Goal: Task Accomplishment & Management: Manage account settings

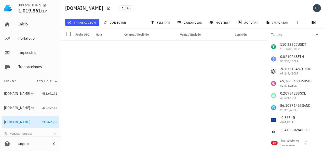
scroll to position [3514, 0]
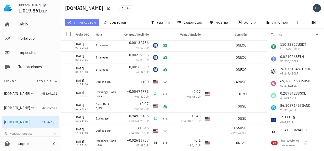
click at [78, 23] on span "transacción" at bounding box center [82, 22] width 28 height 4
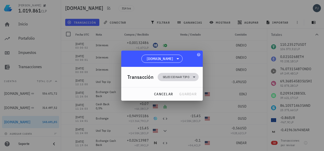
click at [182, 76] on span "Seleccionar tipo" at bounding box center [176, 77] width 27 height 5
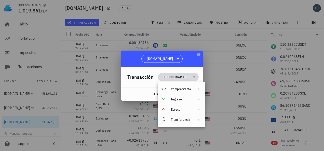
click at [182, 76] on span "Seleccionar tipo" at bounding box center [176, 77] width 27 height 5
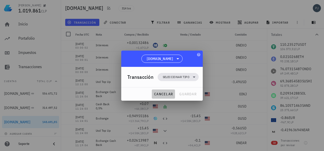
click at [159, 92] on span "cancelar" at bounding box center [163, 94] width 19 height 5
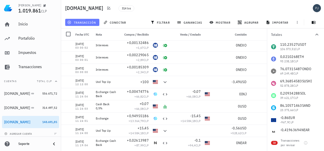
click at [82, 21] on span "transacción" at bounding box center [82, 22] width 28 height 4
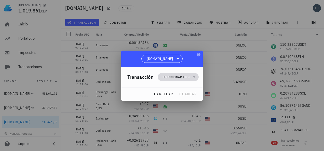
click at [171, 74] on span "Seleccionar tipo" at bounding box center [178, 77] width 35 height 8
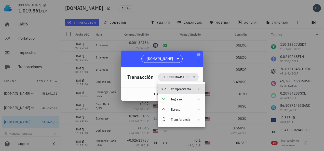
click at [183, 90] on div "Compra/Venta" at bounding box center [181, 89] width 20 height 4
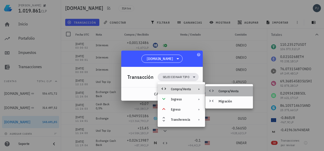
click at [226, 92] on div "Compra/Venta" at bounding box center [234, 91] width 30 height 4
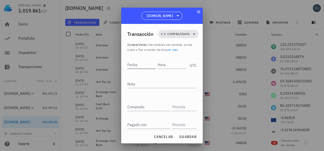
click at [139, 66] on input "Fecha" at bounding box center [141, 65] width 28 height 8
type input "[DATE]"
click at [176, 65] on input "Hora" at bounding box center [171, 65] width 29 height 8
type input "12:12:02"
click at [139, 85] on textarea "Nota" at bounding box center [161, 84] width 69 height 8
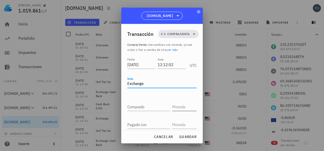
type textarea "Exchange"
click at [177, 109] on input "text" at bounding box center [183, 107] width 23 height 8
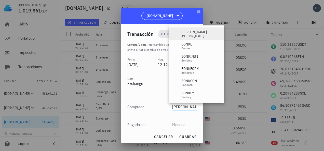
click at [187, 33] on div "[PERSON_NAME]" at bounding box center [194, 32] width 25 height 5
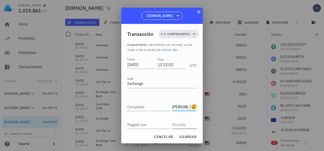
type input "[PERSON_NAME]"
click at [180, 125] on input "text" at bounding box center [183, 125] width 23 height 8
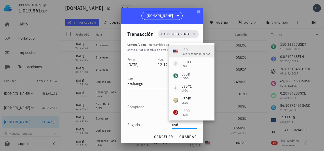
click at [187, 53] on div "dólar estadounidense" at bounding box center [196, 54] width 29 height 3
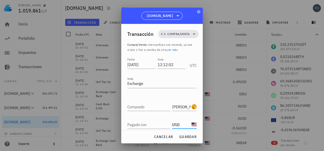
type input "USD"
click at [141, 124] on div "Pagado con" at bounding box center [148, 125] width 43 height 8
type input "100"
click at [144, 106] on input "Comprado" at bounding box center [148, 107] width 43 height 8
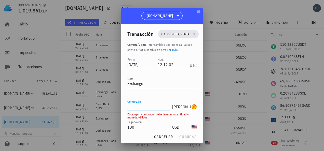
click at [134, 108] on input "Comprado" at bounding box center [148, 107] width 43 height 8
paste input "4694835,68"
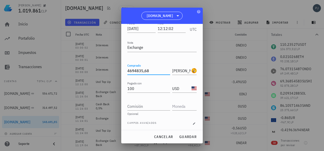
scroll to position [37, 0]
type input "4.694.835,68"
click at [176, 101] on input "text" at bounding box center [183, 105] width 23 height 8
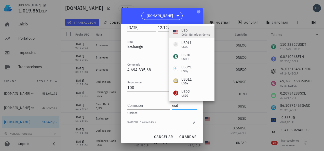
click at [188, 29] on div "USD" at bounding box center [196, 30] width 29 height 5
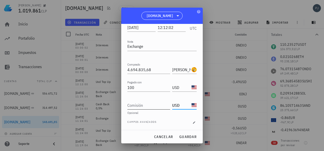
type input "USD"
click at [145, 106] on input "Comisión" at bounding box center [148, 105] width 43 height 8
type input "0"
click at [160, 115] on div "Fecha [DATE] Hora 12:12:02 UTC Nota Exchange Comprado 4.694.835,68 [PERSON_NAME…" at bounding box center [161, 74] width 69 height 111
click at [185, 135] on span "guardar" at bounding box center [188, 137] width 18 height 5
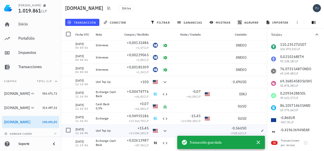
scroll to position [0, 0]
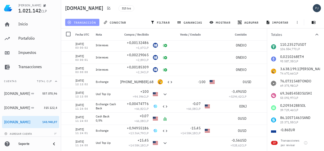
click at [81, 22] on span "transacción" at bounding box center [82, 22] width 28 height 4
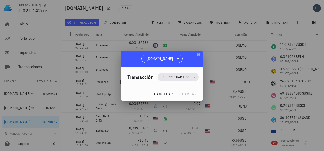
click at [177, 72] on div "Transacción Seleccionar tipo" at bounding box center [162, 77] width 71 height 20
click at [179, 76] on span "Seleccionar tipo" at bounding box center [176, 77] width 27 height 5
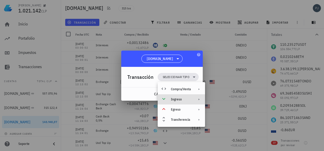
click at [180, 98] on div "Ingreso" at bounding box center [181, 100] width 20 height 4
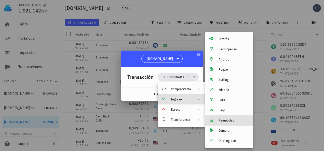
click at [226, 120] on div "Reembolso" at bounding box center [234, 121] width 30 height 4
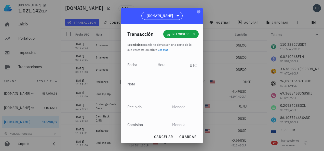
click at [143, 64] on input "Fecha" at bounding box center [141, 65] width 28 height 8
type input "[DATE]"
click at [168, 64] on input "Hora" at bounding box center [172, 65] width 27 height 8
type input "12:12:03"
click at [140, 86] on textarea "Nota" at bounding box center [161, 84] width 69 height 8
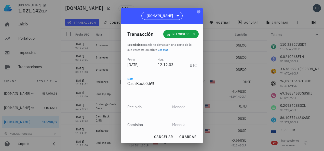
type textarea "Cash Back 0,5%"
click at [177, 106] on input "text" at bounding box center [183, 107] width 23 height 8
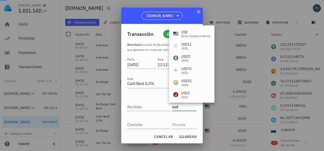
click at [183, 35] on div "dólar estadounidense" at bounding box center [196, 36] width 29 height 3
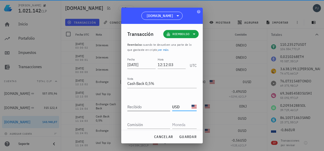
type input "USD"
click at [145, 104] on input "Recibido" at bounding box center [148, 107] width 43 height 8
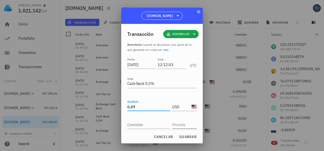
type input "0,49"
click at [174, 124] on input "text" at bounding box center [183, 125] width 23 height 8
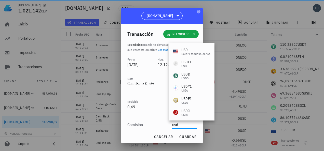
click at [180, 51] on div "USD dólar estadounidense" at bounding box center [191, 51] width 37 height 8
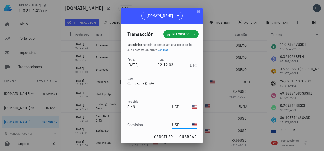
type input "USD"
click at [142, 124] on input "Comisión" at bounding box center [148, 125] width 43 height 8
type input "0"
click at [187, 134] on button "guardar" at bounding box center [188, 137] width 22 height 9
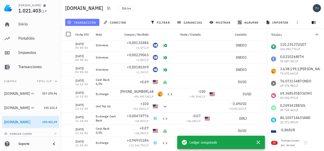
click at [90, 22] on span "transacción" at bounding box center [82, 22] width 28 height 4
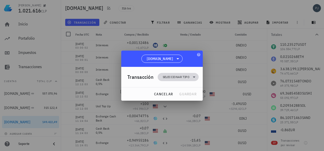
click at [184, 77] on span "Seleccionar tipo" at bounding box center [176, 77] width 27 height 5
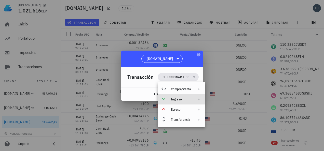
click at [178, 100] on div "Ingreso" at bounding box center [181, 100] width 20 height 4
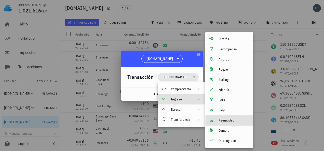
click at [226, 118] on div "Reembolso" at bounding box center [230, 121] width 48 height 10
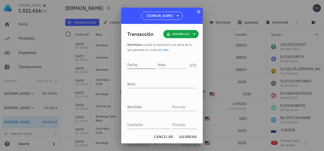
click at [141, 61] on input "Fecha" at bounding box center [141, 65] width 28 height 8
type input "[DATE]"
click at [164, 65] on input "Hora" at bounding box center [172, 65] width 27 height 8
type input "12:12:04"
click at [148, 86] on textarea "Nota" at bounding box center [161, 84] width 69 height 8
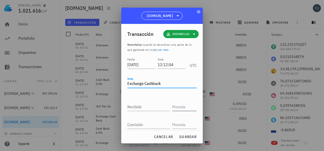
click at [173, 107] on input "text" at bounding box center [183, 107] width 23 height 8
click at [144, 82] on textarea "Exchange Cashback" at bounding box center [161, 84] width 69 height 8
click at [153, 83] on textarea "Exchange Cashback" at bounding box center [161, 84] width 69 height 8
click at [157, 82] on textarea "Exchange Cash back" at bounding box center [161, 84] width 69 height 8
type textarea "Exchange Cash Back"
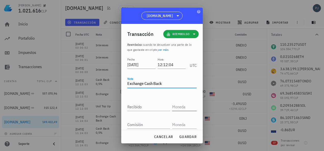
click at [177, 107] on input "text" at bounding box center [183, 107] width 23 height 8
click at [182, 125] on input "text" at bounding box center [183, 125] width 23 height 8
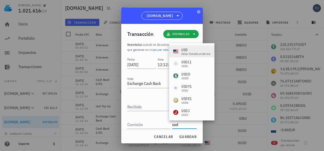
click at [186, 54] on div "dólar estadounidense" at bounding box center [196, 54] width 29 height 3
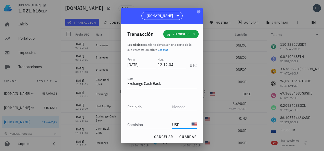
type input "USD"
click at [142, 124] on input "Comisión" at bounding box center [148, 125] width 43 height 8
type input "0,49"
click at [182, 106] on input "text" at bounding box center [183, 107] width 23 height 8
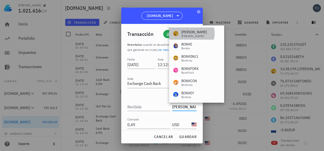
drag, startPoint x: 189, startPoint y: 34, endPoint x: 189, endPoint y: 30, distance: 3.6
click at [189, 33] on div "[PERSON_NAME]" at bounding box center [194, 32] width 25 height 5
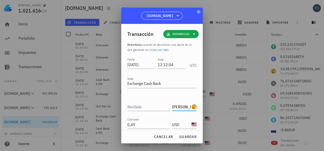
type input "[PERSON_NAME]"
click at [146, 103] on div "Recibido" at bounding box center [149, 105] width 45 height 11
click at [143, 107] on input "Recibido" at bounding box center [148, 107] width 43 height 8
paste input "23474,18"
type input "23.474,18"
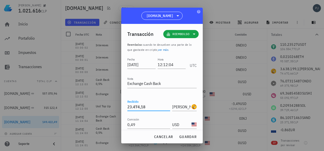
click at [152, 97] on div "Fecha [DATE] Hora 12:12:04 UTC Nota Exchange Cash Back Recibido 23.474,18 [PERS…" at bounding box center [161, 103] width 69 height 93
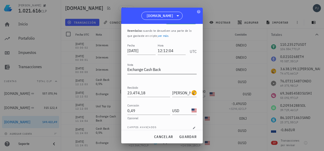
scroll to position [19, 0]
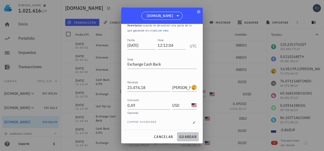
click at [187, 136] on span "guardar" at bounding box center [188, 137] width 18 height 5
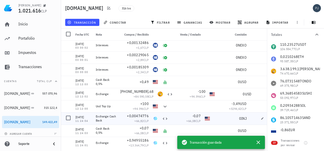
scroll to position [0, 0]
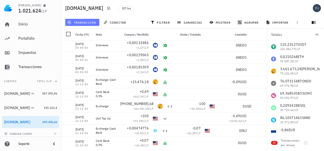
click at [86, 19] on button "transacción" at bounding box center [82, 22] width 34 height 7
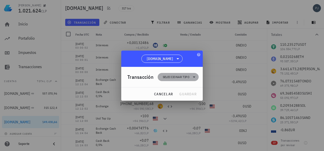
click at [177, 78] on span "Seleccionar tipo" at bounding box center [176, 77] width 27 height 5
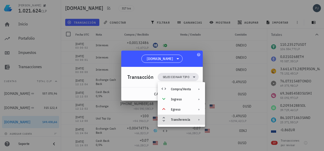
click at [181, 118] on div "Transferencia" at bounding box center [181, 120] width 20 height 4
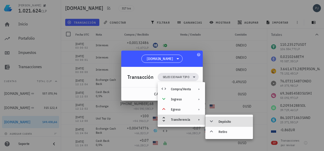
click at [219, 120] on div "Depósito" at bounding box center [234, 122] width 30 height 4
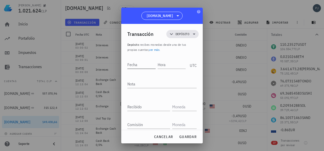
click at [139, 64] on input "Fecha" at bounding box center [141, 65] width 28 height 8
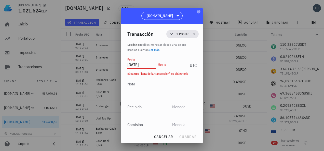
type input "[DATE]"
click at [161, 66] on input "Hora" at bounding box center [172, 65] width 28 height 8
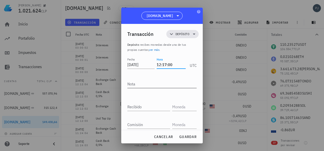
type input "12:17:00"
click at [138, 86] on textarea "Nota" at bounding box center [161, 84] width 69 height 8
type textarea "Usd Top Up"
click at [147, 106] on input "Recibido" at bounding box center [148, 107] width 43 height 8
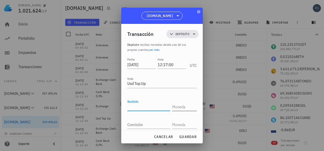
click at [181, 105] on input "text" at bounding box center [183, 107] width 23 height 8
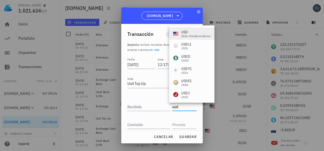
click at [184, 34] on div "USD" at bounding box center [196, 32] width 29 height 5
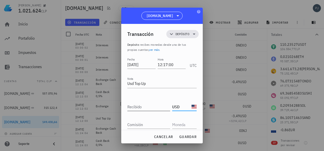
type input "USD"
click at [147, 106] on input "Recibido" at bounding box center [148, 107] width 43 height 8
type input "7,29"
click at [182, 124] on input "text" at bounding box center [183, 125] width 23 height 8
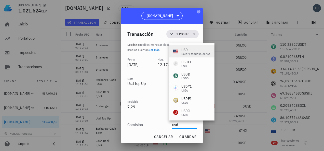
click at [186, 52] on div "USD" at bounding box center [196, 49] width 29 height 5
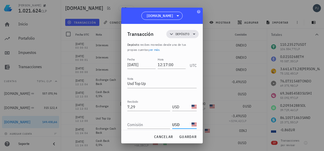
type input "USD"
click at [135, 107] on input "7,29" at bounding box center [148, 107] width 43 height 8
type input "7,92"
click at [143, 120] on div "Comisión" at bounding box center [149, 123] width 45 height 11
click at [149, 124] on input "Comisión" at bounding box center [148, 125] width 43 height 8
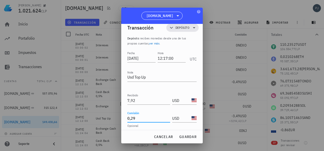
scroll to position [9, 0]
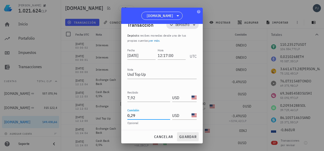
type input "0,29"
click at [183, 136] on span "guardar" at bounding box center [188, 137] width 18 height 5
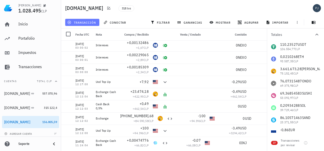
click at [82, 23] on span "transacción" at bounding box center [82, 22] width 28 height 4
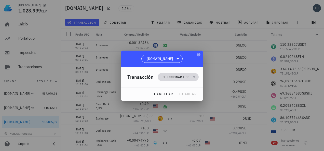
click at [180, 78] on span "Seleccionar tipo" at bounding box center [176, 77] width 27 height 5
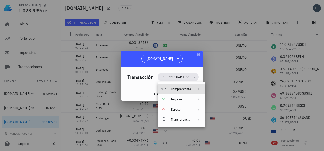
click at [177, 89] on div "Compra/Venta" at bounding box center [181, 89] width 20 height 4
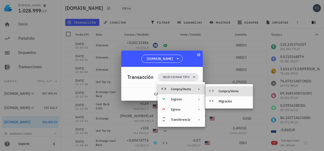
click at [221, 94] on div "Compra/Venta" at bounding box center [230, 91] width 48 height 10
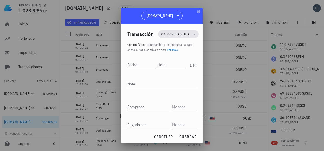
click at [144, 65] on input "Fecha" at bounding box center [141, 65] width 28 height 8
type input "[DATE]"
click at [166, 63] on input "Hora" at bounding box center [172, 65] width 27 height 8
type input "12:17:01"
click at [141, 84] on textarea "Nota" at bounding box center [161, 84] width 69 height 8
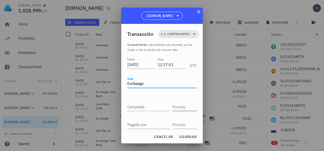
type textarea "Exchange"
click at [180, 105] on input "text" at bounding box center [183, 107] width 23 height 8
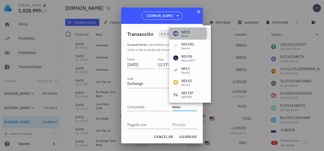
click at [188, 32] on div "NEXO" at bounding box center [186, 32] width 9 height 5
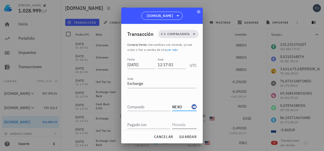
type input "NEXO"
click at [179, 125] on input "text" at bounding box center [183, 125] width 23 height 8
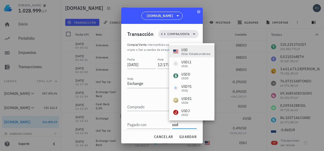
drag, startPoint x: 187, startPoint y: 50, endPoint x: 187, endPoint y: 44, distance: 5.7
click at [187, 49] on div "USD" at bounding box center [196, 49] width 29 height 5
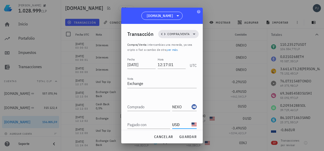
type input "USD"
click at [149, 125] on input "Pagado con" at bounding box center [148, 125] width 43 height 8
type input "7,92"
click at [153, 105] on input "Comprado" at bounding box center [148, 107] width 43 height 8
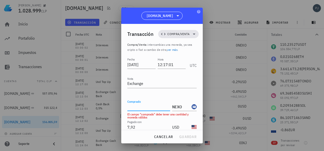
paste input "7,31490695"
type input "7,31490695"
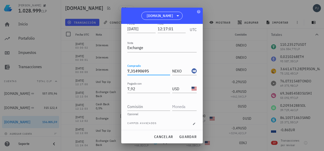
scroll to position [37, 0]
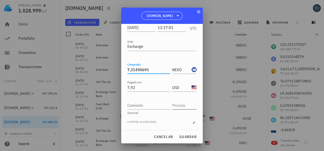
click at [183, 105] on input "text" at bounding box center [183, 105] width 23 height 8
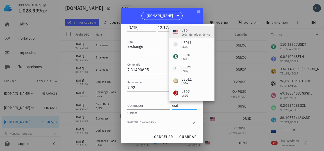
click at [185, 32] on div "USD" at bounding box center [196, 30] width 29 height 5
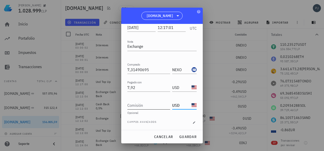
type input "USD"
click at [153, 106] on input "Comisión" at bounding box center [148, 105] width 43 height 8
type input "0"
click at [187, 138] on span "guardar" at bounding box center [188, 137] width 18 height 5
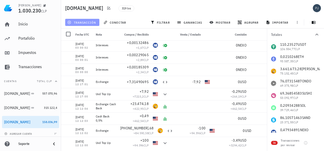
click at [84, 22] on span "transacción" at bounding box center [82, 22] width 28 height 4
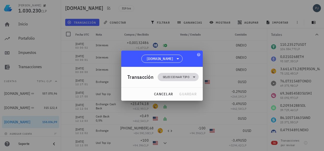
click at [176, 76] on span "Seleccionar tipo" at bounding box center [176, 77] width 27 height 5
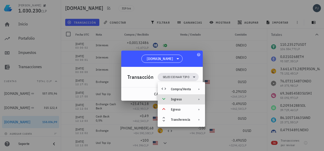
click at [177, 99] on div "Ingreso" at bounding box center [181, 100] width 20 height 4
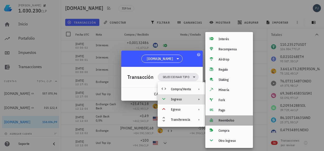
click at [226, 120] on div "Reembolso" at bounding box center [234, 121] width 30 height 4
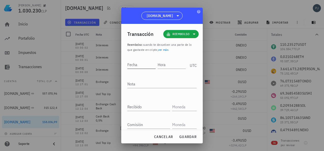
click at [138, 61] on input "Fecha" at bounding box center [141, 65] width 28 height 8
type input "[DATE]"
click at [165, 65] on input "Hora" at bounding box center [172, 65] width 27 height 8
type input "12:17:03"
click at [134, 86] on textarea "Nota" at bounding box center [161, 84] width 69 height 8
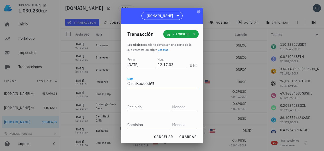
type textarea "Cash Back 0,5%"
click at [188, 108] on input "text" at bounding box center [183, 107] width 23 height 8
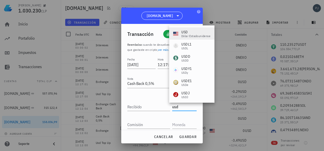
drag, startPoint x: 186, startPoint y: 35, endPoint x: 186, endPoint y: 56, distance: 20.9
click at [186, 35] on div "dólar estadounidense" at bounding box center [196, 36] width 29 height 3
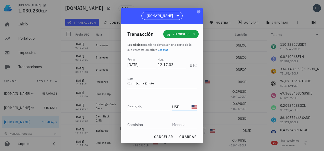
type input "USD"
click at [156, 107] on input "Recibido" at bounding box center [148, 107] width 43 height 8
type input "0,01"
click at [178, 124] on input "text" at bounding box center [183, 125] width 23 height 8
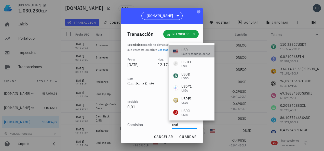
click at [186, 47] on div "USD dólar estadounidense" at bounding box center [191, 51] width 45 height 12
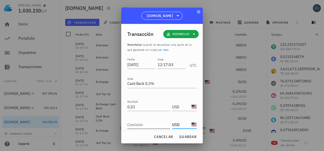
type input "USD"
click at [147, 126] on input "Comisión" at bounding box center [148, 125] width 43 height 8
type input "0"
click at [156, 89] on div "Nota Cash Back 0,5%" at bounding box center [161, 87] width 69 height 14
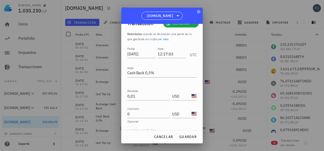
scroll to position [19, 0]
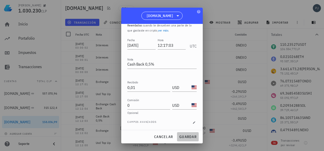
click at [186, 137] on span "guardar" at bounding box center [188, 137] width 18 height 5
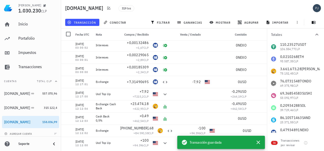
scroll to position [0, 0]
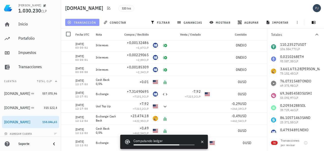
click at [91, 22] on span "transacción" at bounding box center [82, 22] width 28 height 4
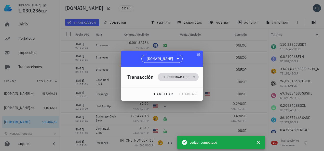
click at [180, 76] on span "Seleccionar tipo" at bounding box center [176, 77] width 27 height 5
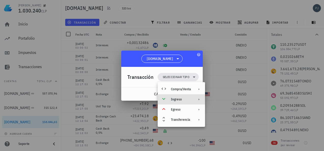
click at [181, 99] on div "Ingreso" at bounding box center [181, 100] width 20 height 4
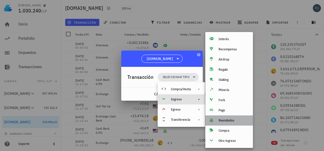
click at [226, 120] on div "Reembolso" at bounding box center [234, 121] width 30 height 4
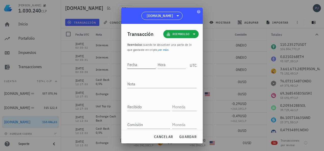
click at [142, 63] on input "Fecha" at bounding box center [141, 65] width 28 height 8
type input "[DATE]"
click at [161, 63] on div "Hora" at bounding box center [172, 65] width 27 height 8
type input "12:17:04"
click at [140, 81] on textarea "Nota" at bounding box center [161, 84] width 69 height 8
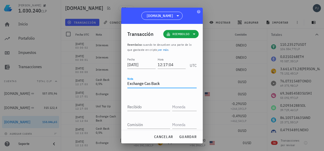
click at [150, 84] on textarea "Exchange Cas Back" at bounding box center [161, 84] width 69 height 8
click at [150, 83] on textarea "Exchange Cas Back" at bounding box center [161, 84] width 69 height 8
type textarea "Exchange Cash Back"
click at [172, 105] on input "text" at bounding box center [183, 107] width 23 height 8
click at [175, 122] on input "text" at bounding box center [183, 125] width 23 height 8
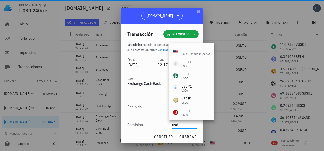
click at [186, 51] on div "USD" at bounding box center [196, 49] width 29 height 5
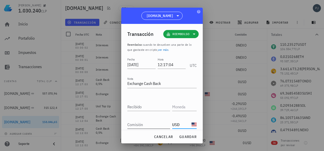
type input "USD"
click at [145, 124] on input "Comisión" at bounding box center [148, 125] width 43 height 8
type input "0,01"
click at [174, 106] on input "text" at bounding box center [183, 107] width 23 height 8
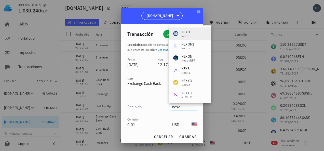
click at [189, 33] on div "NEXO" at bounding box center [186, 32] width 9 height 5
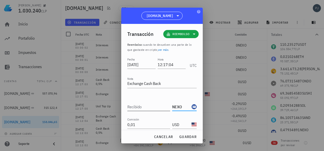
type input "NEXO"
click at [145, 107] on input "Recibido" at bounding box center [148, 107] width 43 height 8
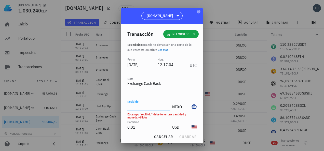
paste input "0,01828727"
type input "0,01828727"
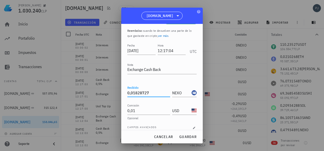
scroll to position [19, 0]
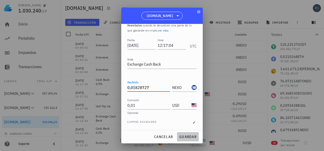
click at [188, 135] on span "guardar" at bounding box center [188, 137] width 18 height 5
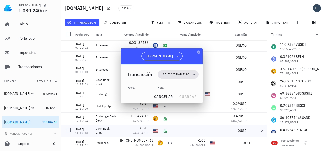
scroll to position [0, 0]
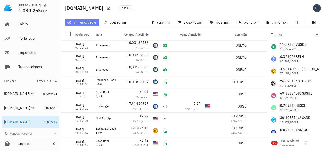
click at [88, 21] on span "transacción" at bounding box center [82, 22] width 28 height 4
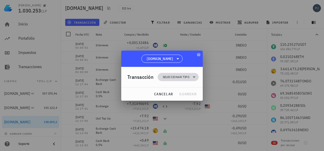
click at [172, 76] on span "Seleccionar tipo" at bounding box center [176, 77] width 27 height 5
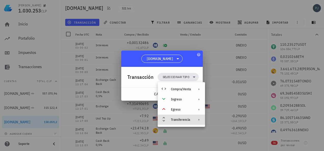
click at [190, 119] on div "Transferencia" at bounding box center [181, 120] width 20 height 4
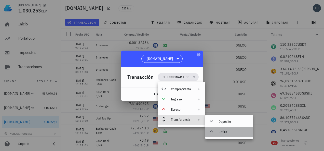
click at [224, 130] on div "Retiro" at bounding box center [234, 132] width 30 height 4
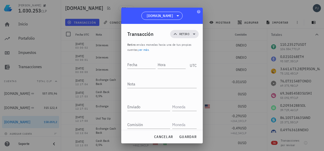
scroll to position [9, 0]
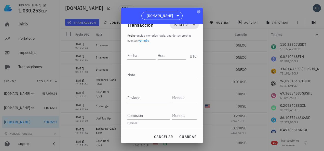
click at [138, 95] on div "Enviado" at bounding box center [148, 98] width 43 height 8
paste input "21,678429"
type input "21,678429"
click at [173, 98] on input "text" at bounding box center [183, 98] width 23 height 8
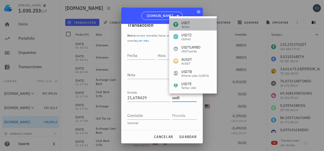
click at [188, 25] on div "Tether" at bounding box center [186, 26] width 8 height 3
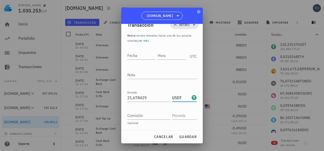
type input "USDT"
click at [132, 54] on div "Fecha" at bounding box center [141, 56] width 29 height 8
type input "[DATE]"
click at [170, 55] on input "Hora" at bounding box center [172, 56] width 27 height 8
type input "10:28:00"
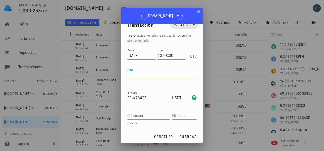
click at [144, 72] on textarea "Nota" at bounding box center [161, 75] width 69 height 8
type textarea "Retiro"
click at [183, 115] on input "text" at bounding box center [183, 116] width 23 height 8
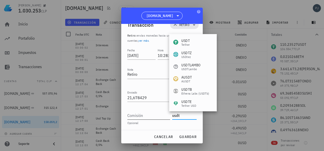
click at [148, 118] on input "Comisión" at bounding box center [148, 116] width 43 height 8
type input "USDT"
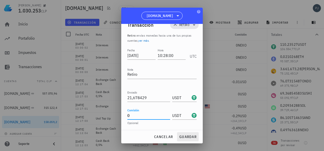
type input "0"
click at [186, 136] on span "guardar" at bounding box center [188, 137] width 18 height 5
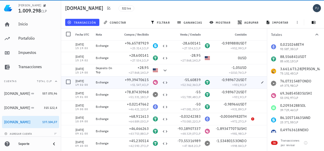
scroll to position [0, 0]
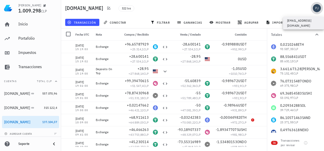
click at [317, 8] on div "avatar" at bounding box center [317, 8] width 8 height 8
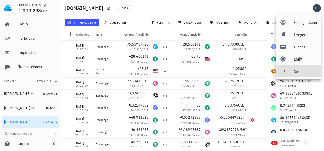
click at [297, 69] on div "Salir" at bounding box center [306, 71] width 23 height 10
